Goal: Find contact information: Find contact information

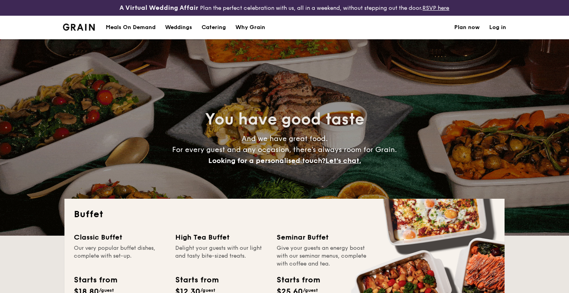
select select
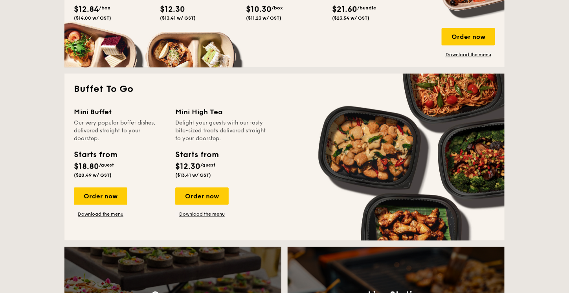
scroll to position [589, 0]
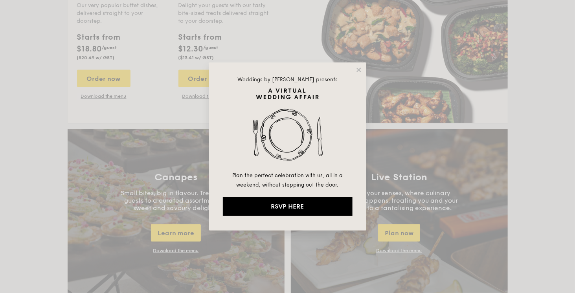
click at [357, 70] on icon at bounding box center [358, 69] width 7 height 7
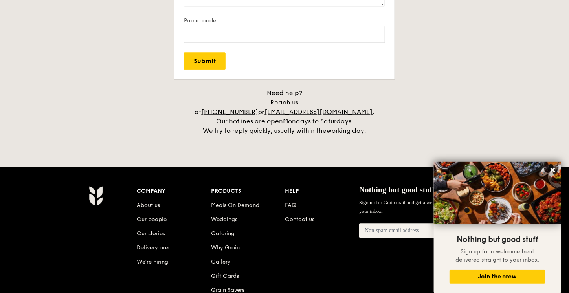
scroll to position [1610, 0]
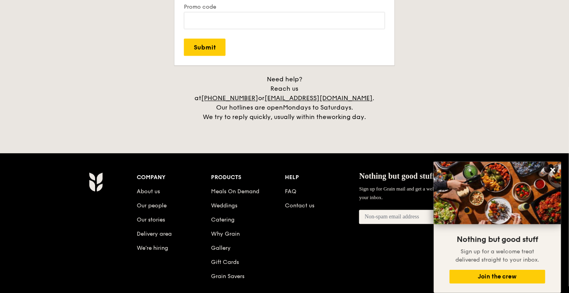
click at [309, 202] on link "Contact us" at bounding box center [299, 205] width 29 height 7
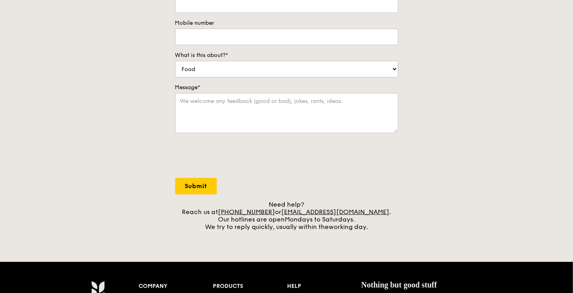
scroll to position [236, 0]
